Goal: Transaction & Acquisition: Book appointment/travel/reservation

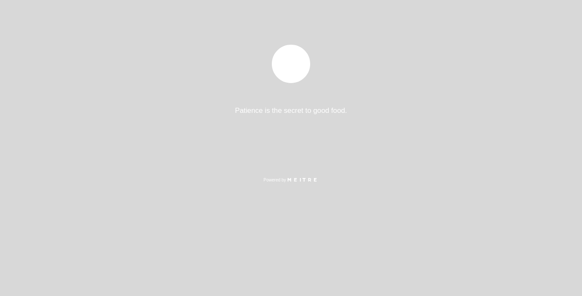
select select "es"
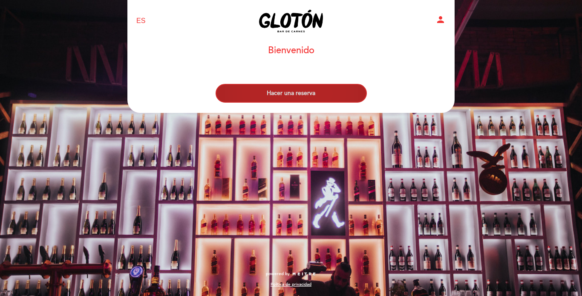
click at [301, 89] on button "Hacer una reserva" at bounding box center [291, 93] width 151 height 19
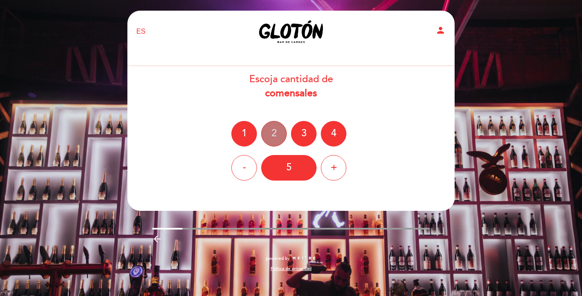
click at [270, 127] on div "2" at bounding box center [274, 134] width 26 height 26
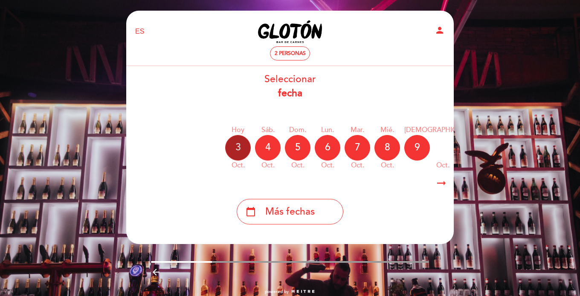
click at [240, 147] on div "3" at bounding box center [238, 148] width 26 height 26
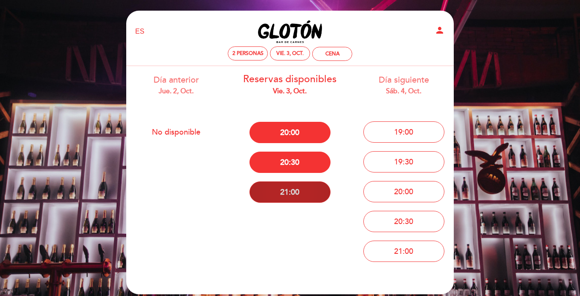
click at [303, 193] on button "21:00" at bounding box center [289, 192] width 81 height 21
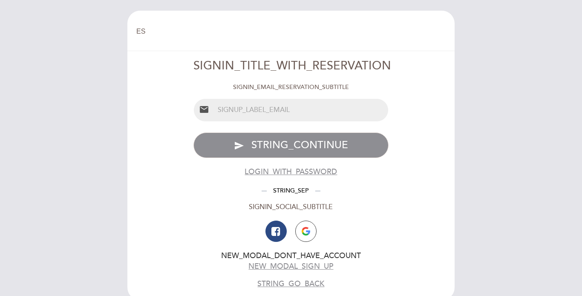
select select "es"
